Goal: Information Seeking & Learning: Learn about a topic

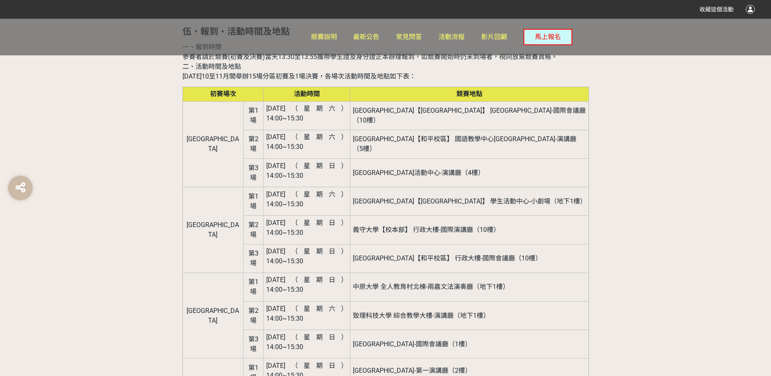
scroll to position [1017, 0]
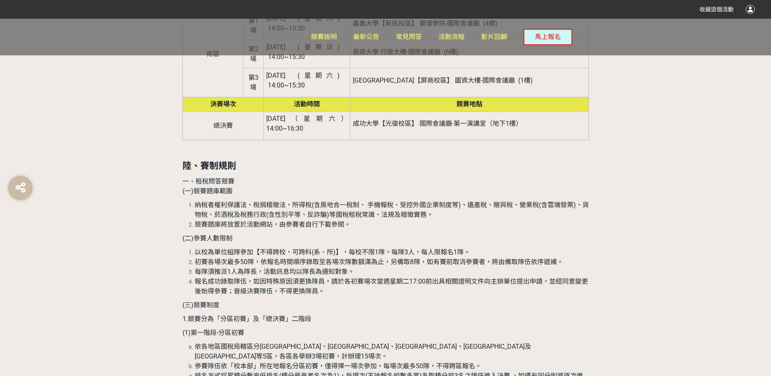
scroll to position [1505, 0]
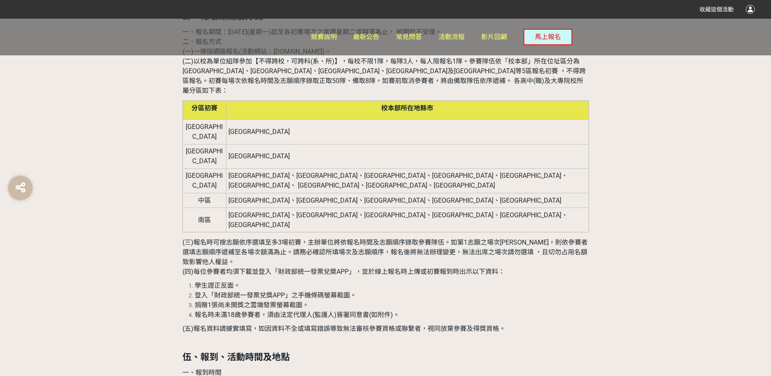
scroll to position [1017, 0]
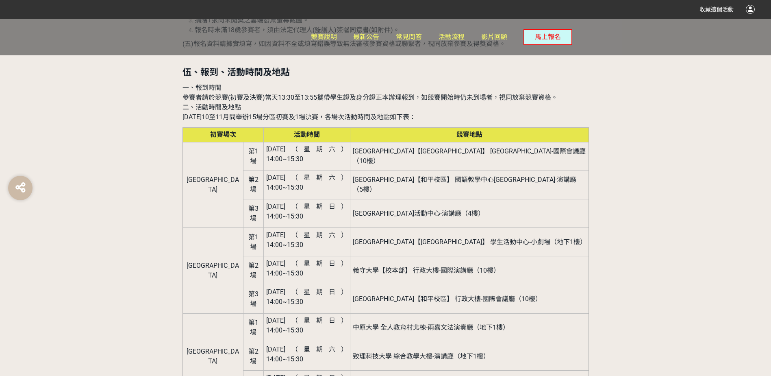
click at [264, 342] on td "[DATE]（星期六） 14:00~15:30" at bounding box center [307, 356] width 87 height 28
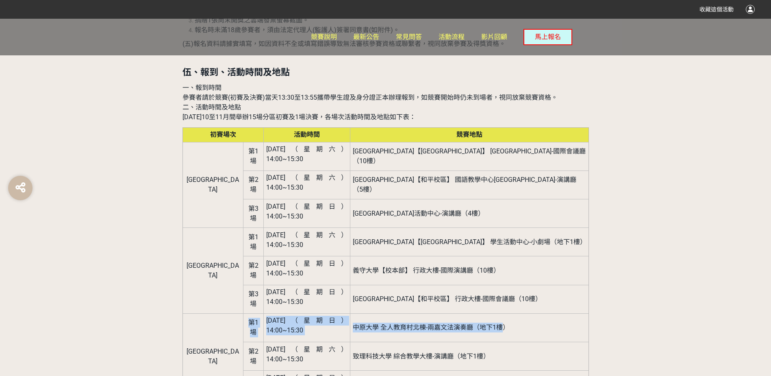
drag, startPoint x: 529, startPoint y: 206, endPoint x: 212, endPoint y: 207, distance: 317.2
click at [212, 313] on tr "北區 第1場 [DATE]（星期日） 14:00~15:30 中原大學 全人教育村[GEOGRAPHIC_DATA]-兩嘉文法演奏廳（地下1樓）" at bounding box center [386, 327] width 406 height 28
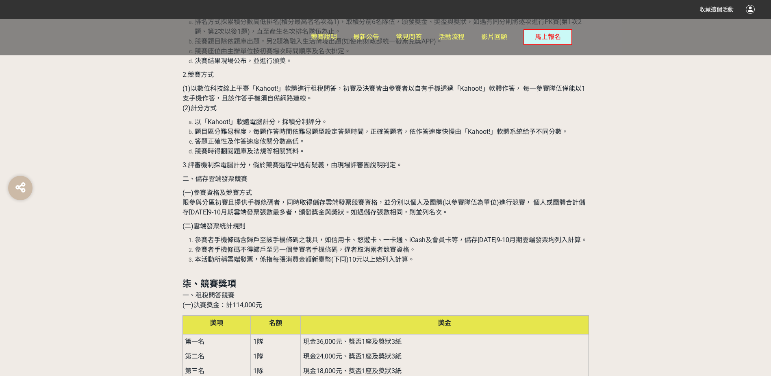
scroll to position [1911, 0]
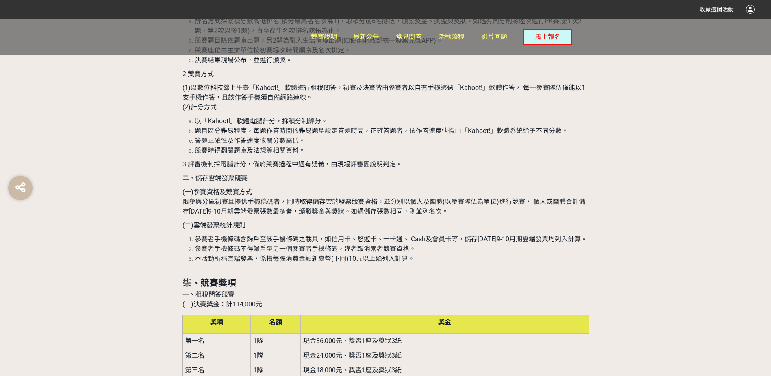
drag, startPoint x: 291, startPoint y: 285, endPoint x: 522, endPoint y: 284, distance: 231.0
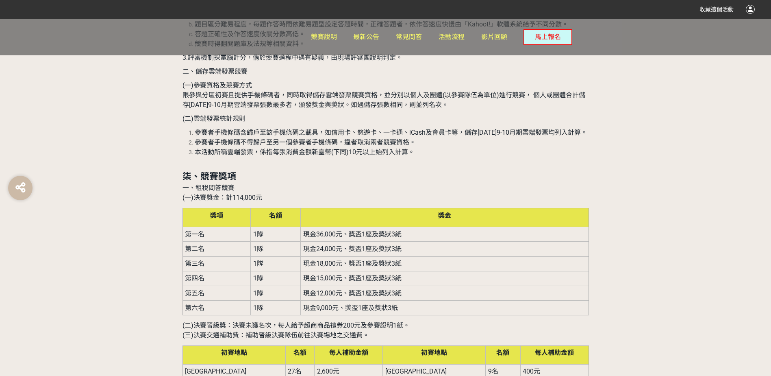
scroll to position [2033, 0]
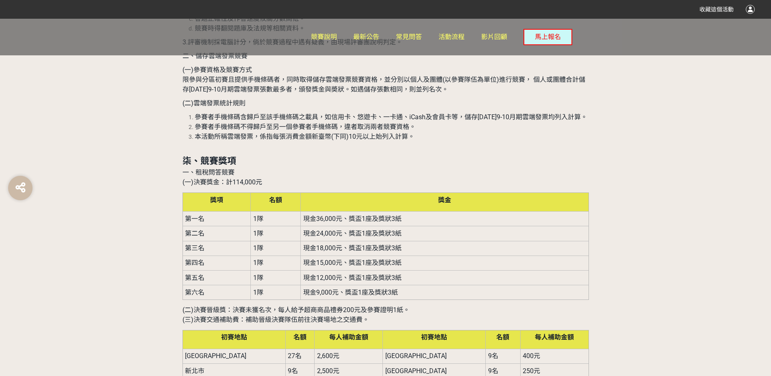
drag, startPoint x: 208, startPoint y: 259, endPoint x: 537, endPoint y: 264, distance: 329.4
drag, startPoint x: 537, startPoint y: 264, endPoint x: 532, endPoint y: 272, distance: 9.8
drag, startPoint x: 534, startPoint y: 255, endPoint x: 255, endPoint y: 258, distance: 279.0
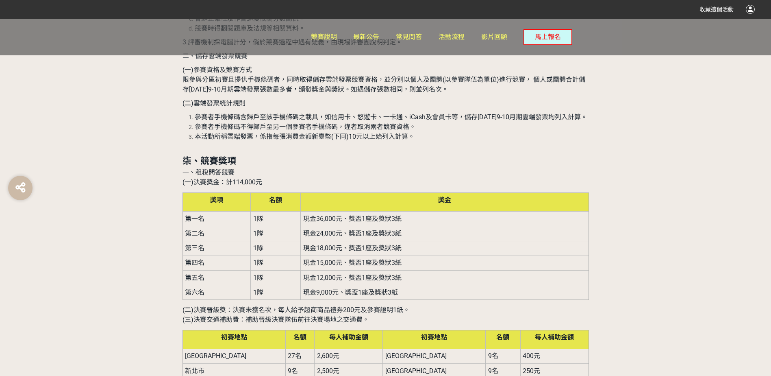
drag, startPoint x: 255, startPoint y: 258, endPoint x: 218, endPoint y: 265, distance: 38.0
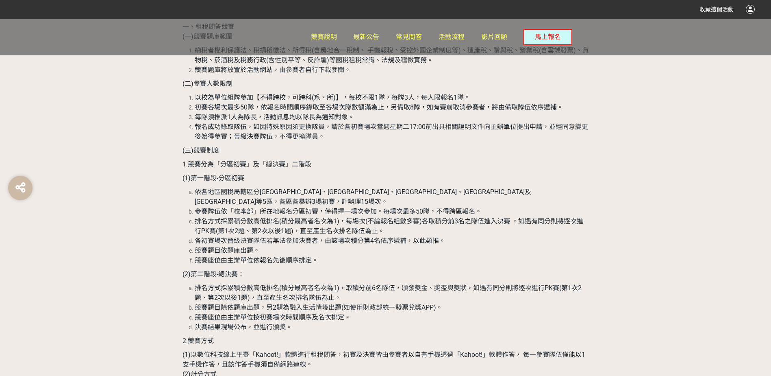
scroll to position [1627, 0]
